Goal: Transaction & Acquisition: Obtain resource

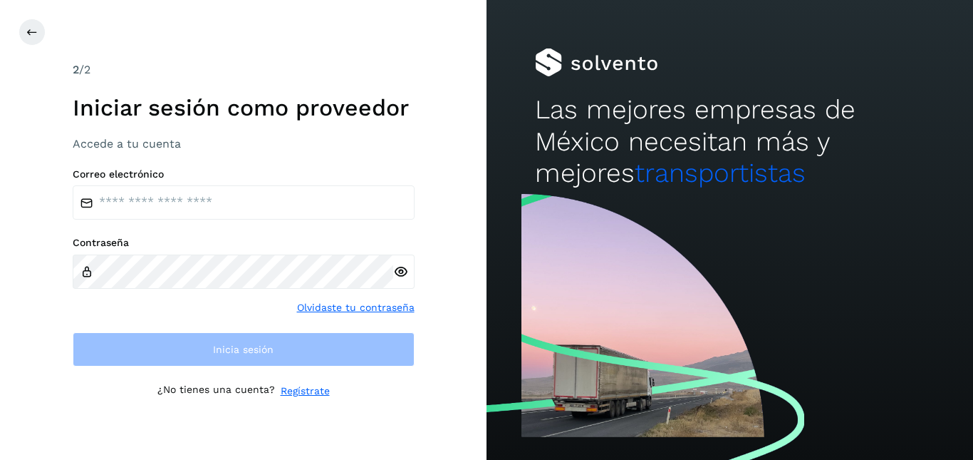
type input "**********"
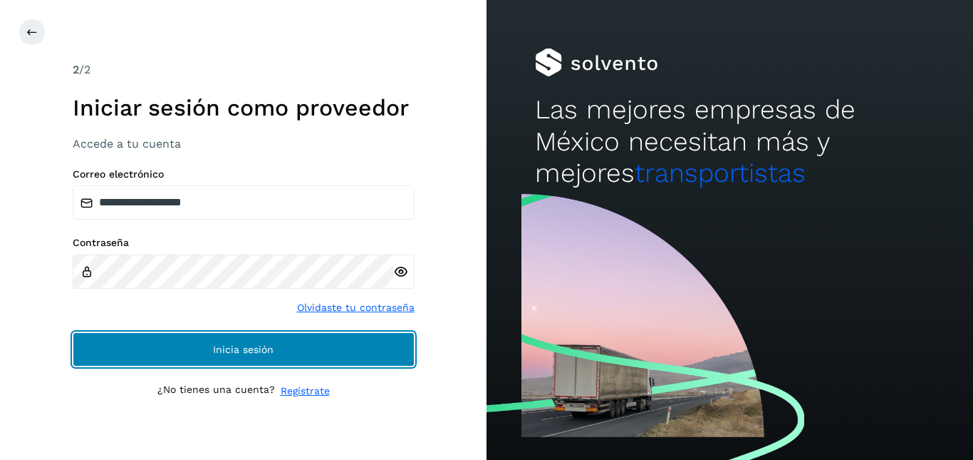
click at [276, 354] on button "Inicia sesión" at bounding box center [244, 349] width 342 height 34
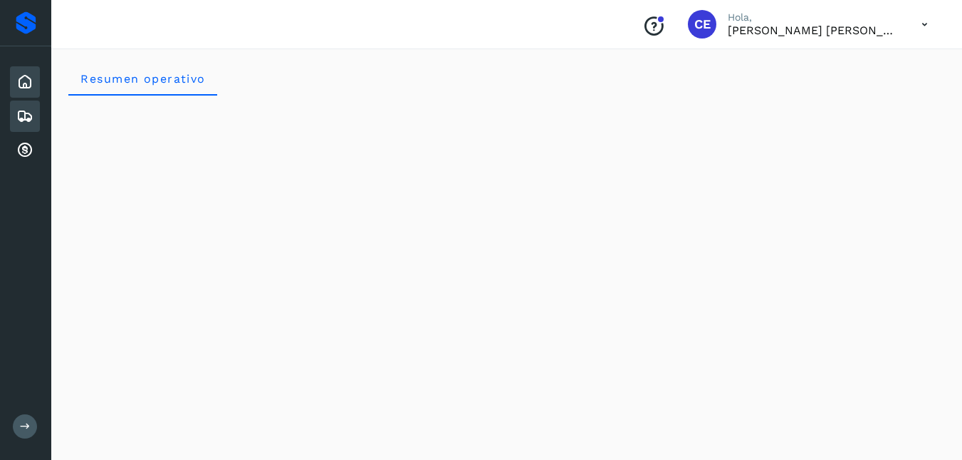
click at [19, 109] on icon at bounding box center [24, 116] width 17 height 17
click at [16, 147] on icon at bounding box center [24, 150] width 17 height 17
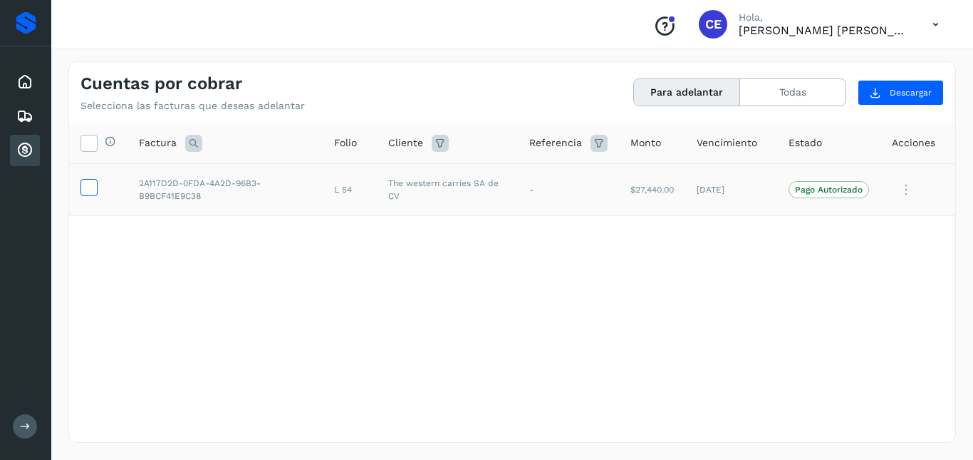
click at [91, 183] on icon at bounding box center [88, 186] width 15 height 15
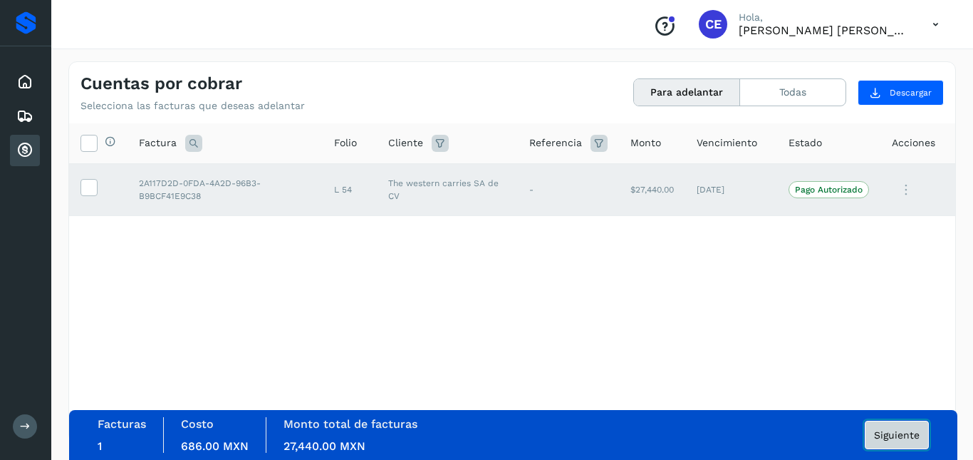
click at [888, 439] on span "Siguiente" at bounding box center [897, 435] width 46 height 10
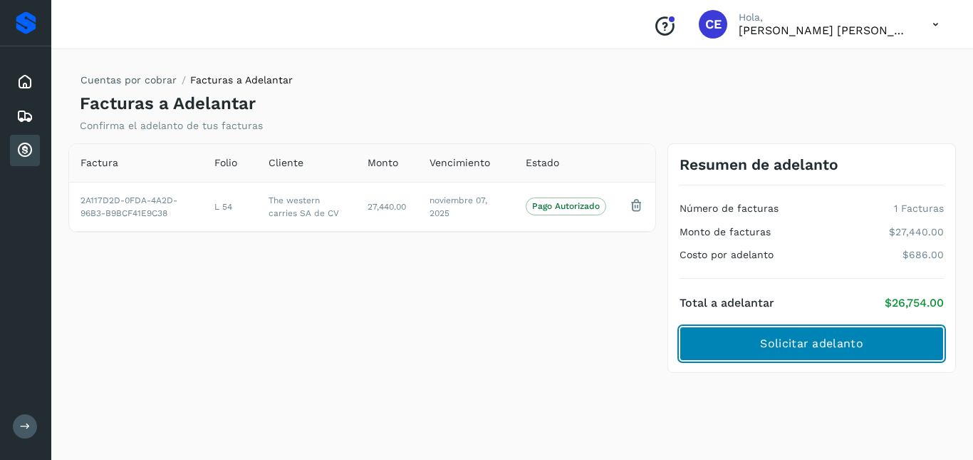
click at [854, 344] on span "Solicitar adelanto" at bounding box center [811, 344] width 103 height 16
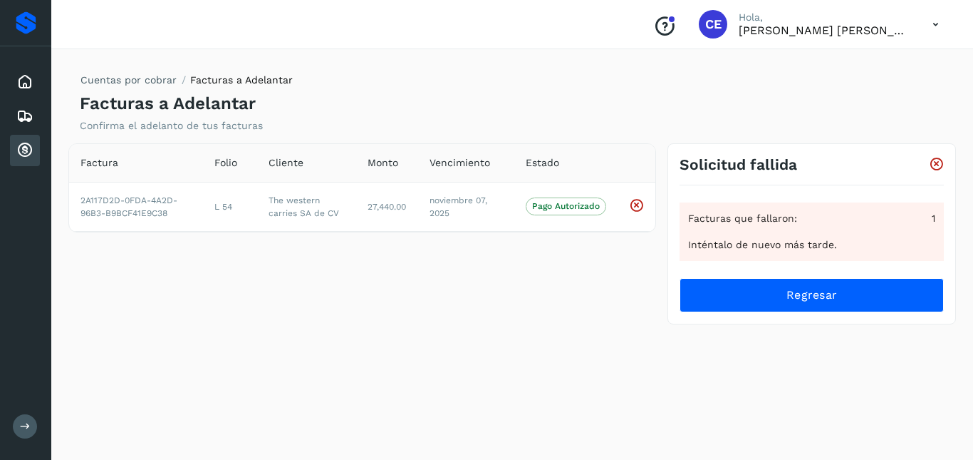
click at [846, 38] on div "Conoce nuestros beneficios CE Hola, CLAUDIA ELIZABETH SANCHEZ RAMIREZ" at bounding box center [796, 24] width 308 height 33
click at [938, 18] on icon at bounding box center [935, 24] width 29 height 29
click at [851, 68] on div "Cerrar sesión" at bounding box center [865, 64] width 170 height 27
